Goal: Ask a question

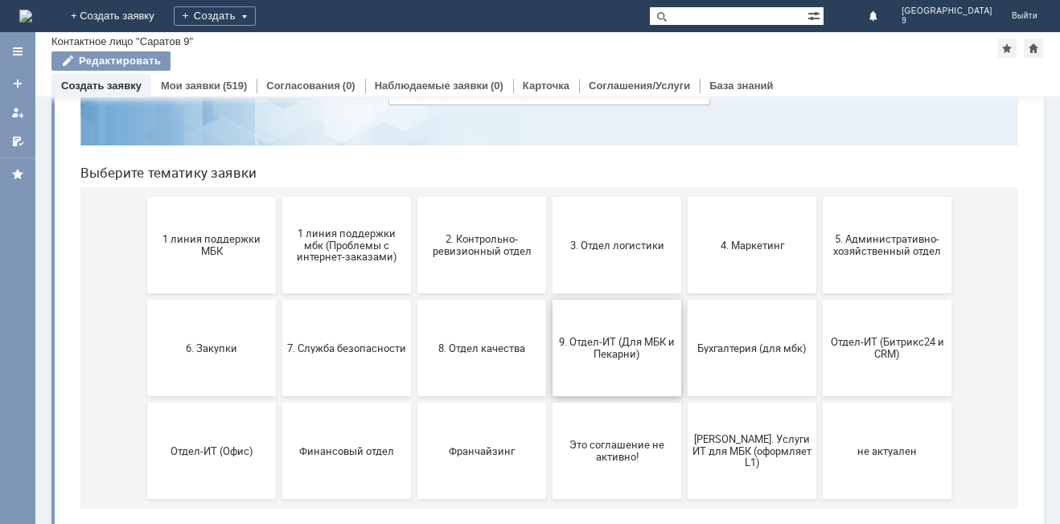
scroll to position [131, 0]
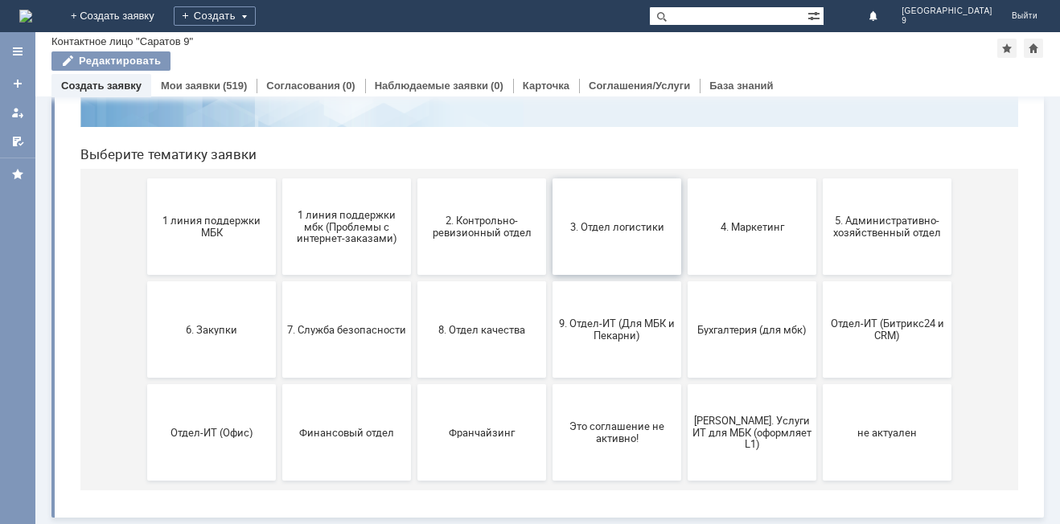
click at [625, 223] on span "3. Отдел логистики" at bounding box center [616, 226] width 119 height 12
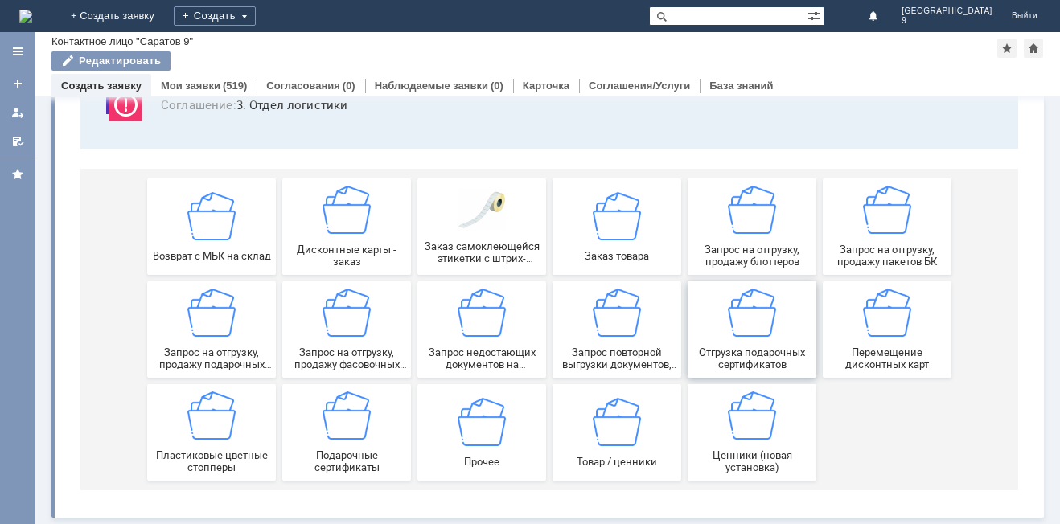
scroll to position [133, 0]
click at [195, 421] on img at bounding box center [211, 416] width 48 height 48
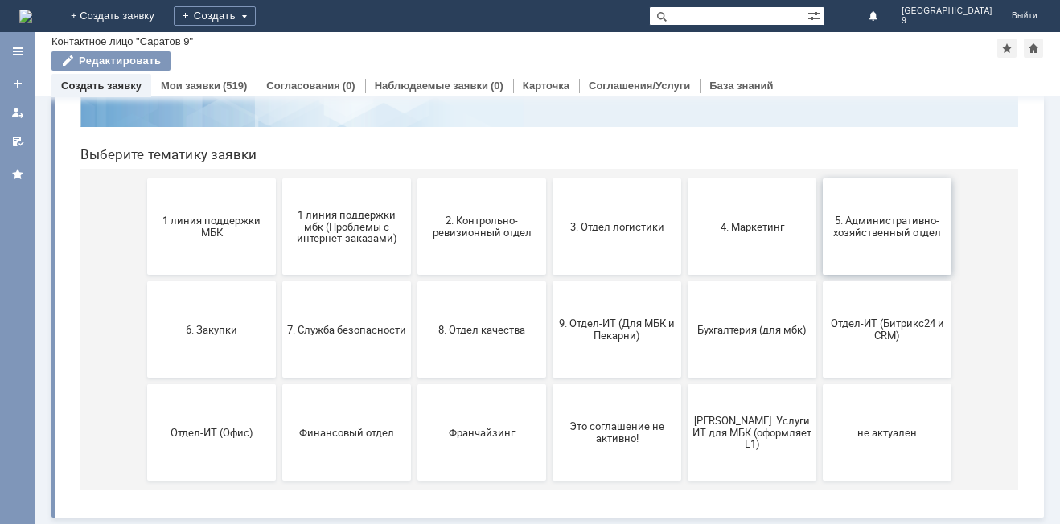
click at [874, 228] on span "5. Административно-хозяйственный отдел" at bounding box center [886, 227] width 119 height 24
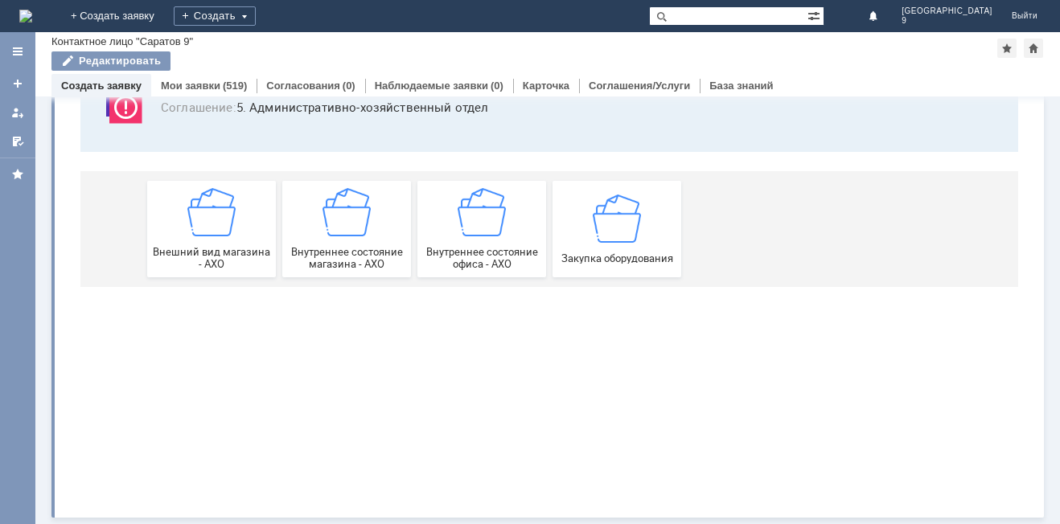
scroll to position [0, 0]
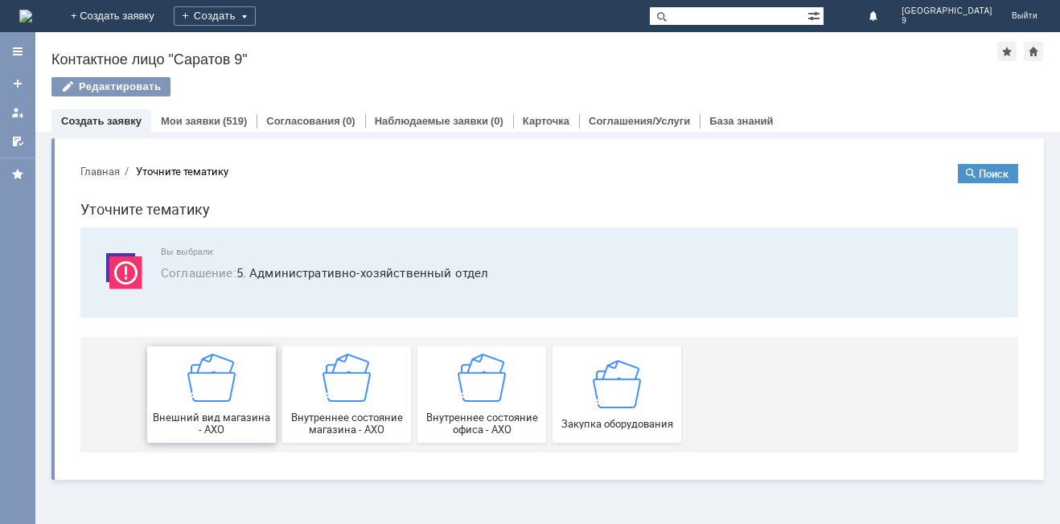
click at [207, 389] on img at bounding box center [211, 378] width 48 height 48
click at [349, 386] on img at bounding box center [346, 378] width 48 height 48
click at [633, 392] on img at bounding box center [616, 383] width 48 height 48
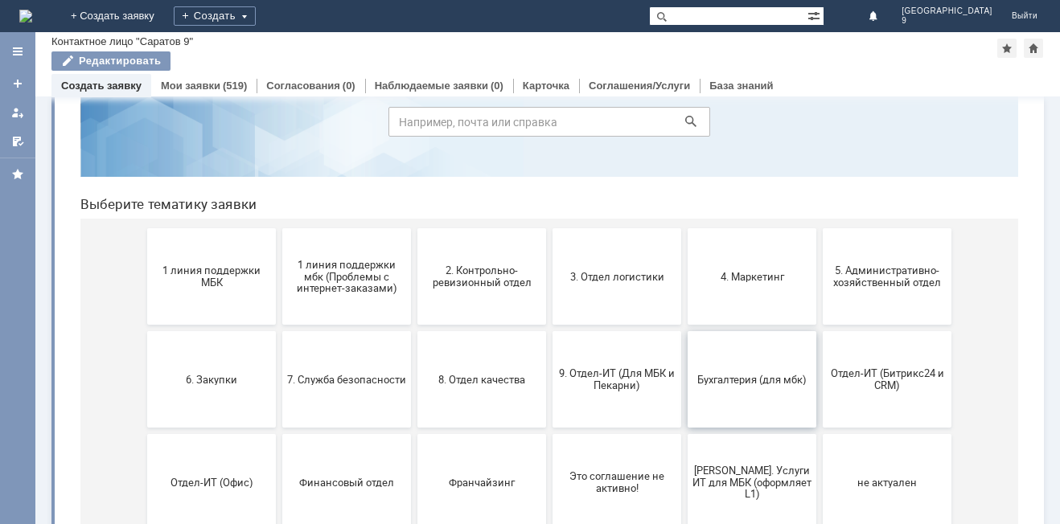
scroll to position [131, 0]
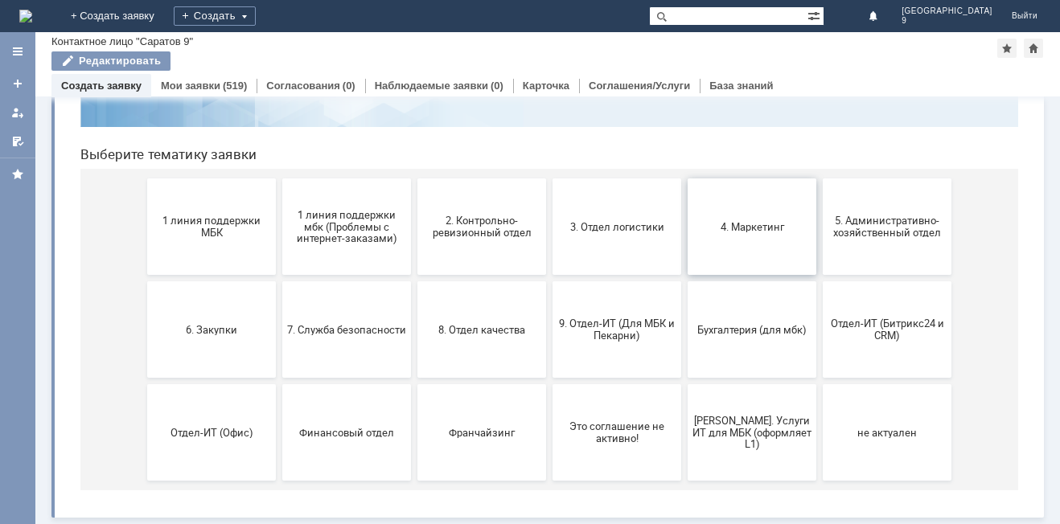
click at [753, 231] on span "4. Маркетинг" at bounding box center [751, 226] width 119 height 12
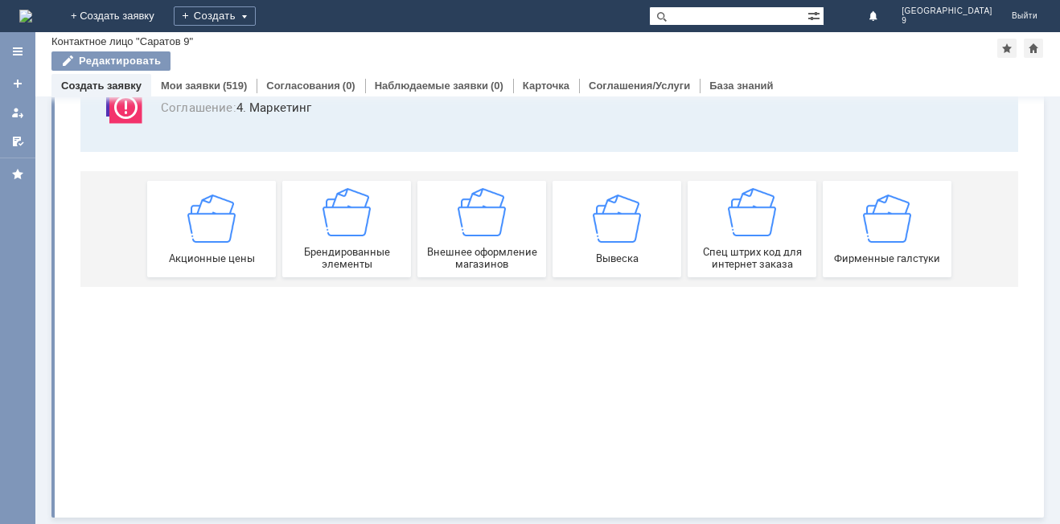
scroll to position [0, 0]
